Goal: Task Accomplishment & Management: Manage account settings

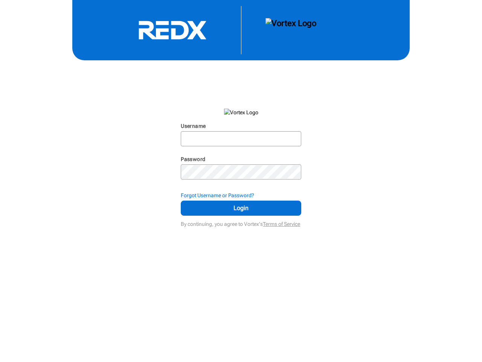
click at [241, 139] on input "Username" at bounding box center [241, 139] width 119 height 14
click at [241, 195] on strong "Forgot Username or Password?" at bounding box center [217, 195] width 73 height 6
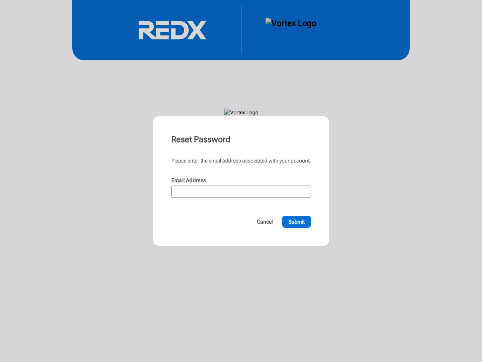
click at [241, 208] on form "Please enter the email address associated with your account. Email Address N/A …" at bounding box center [241, 192] width 140 height 71
